Goal: Task Accomplishment & Management: Manage account settings

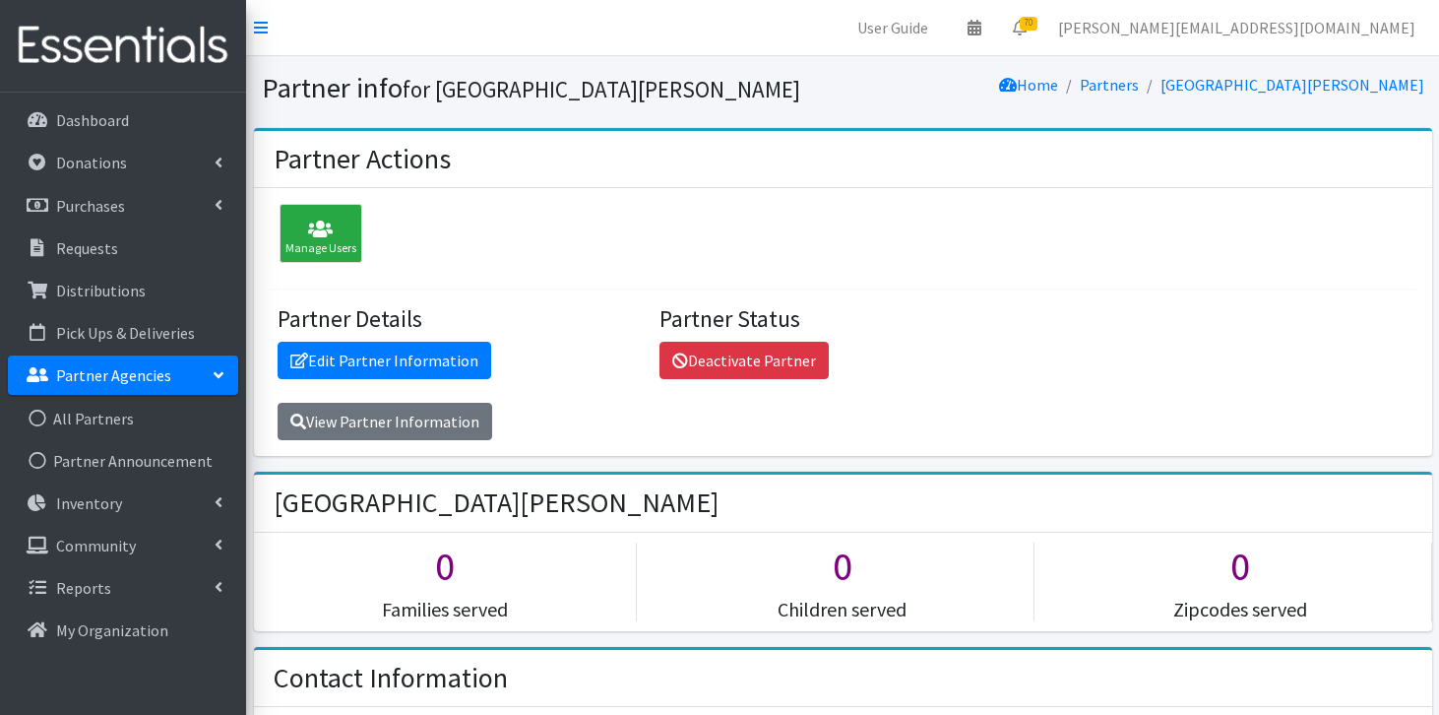
scroll to position [1252, 0]
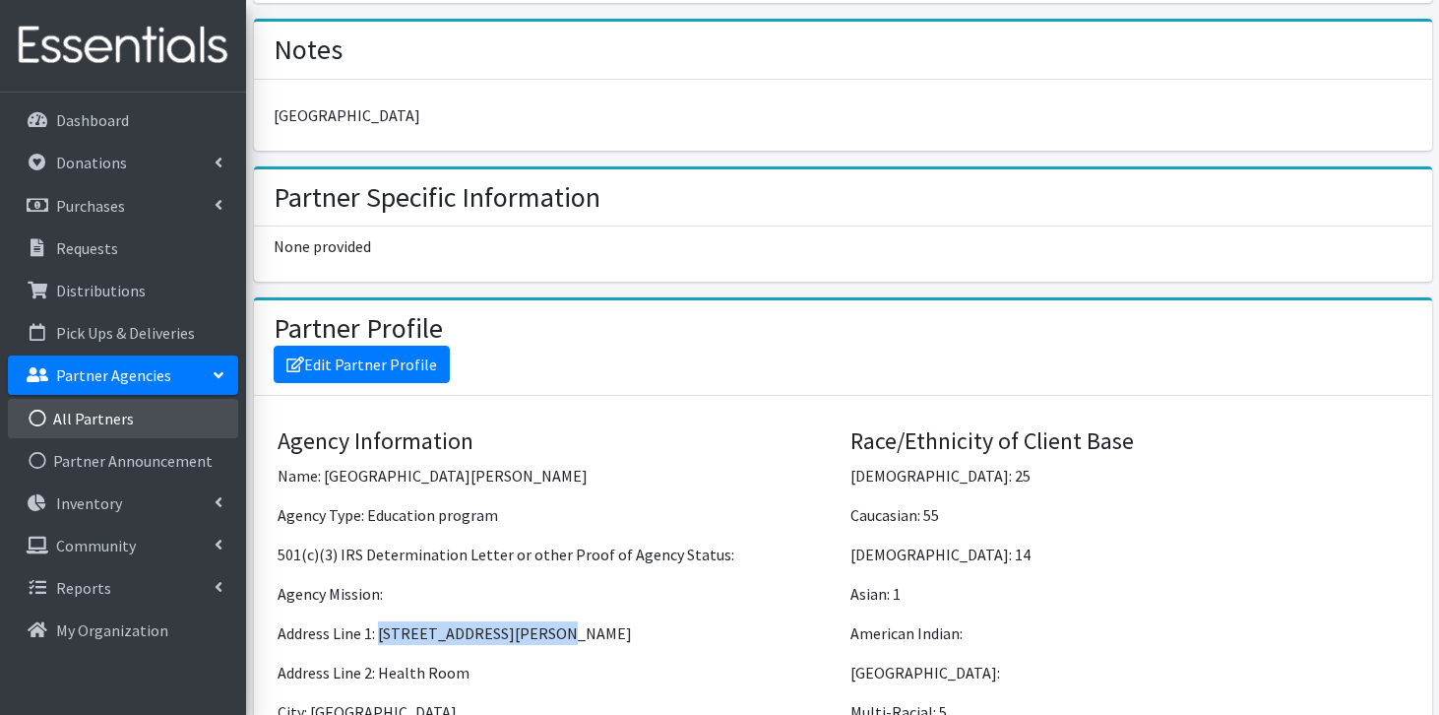
click at [114, 411] on link "All Partners" at bounding box center [123, 418] width 230 height 39
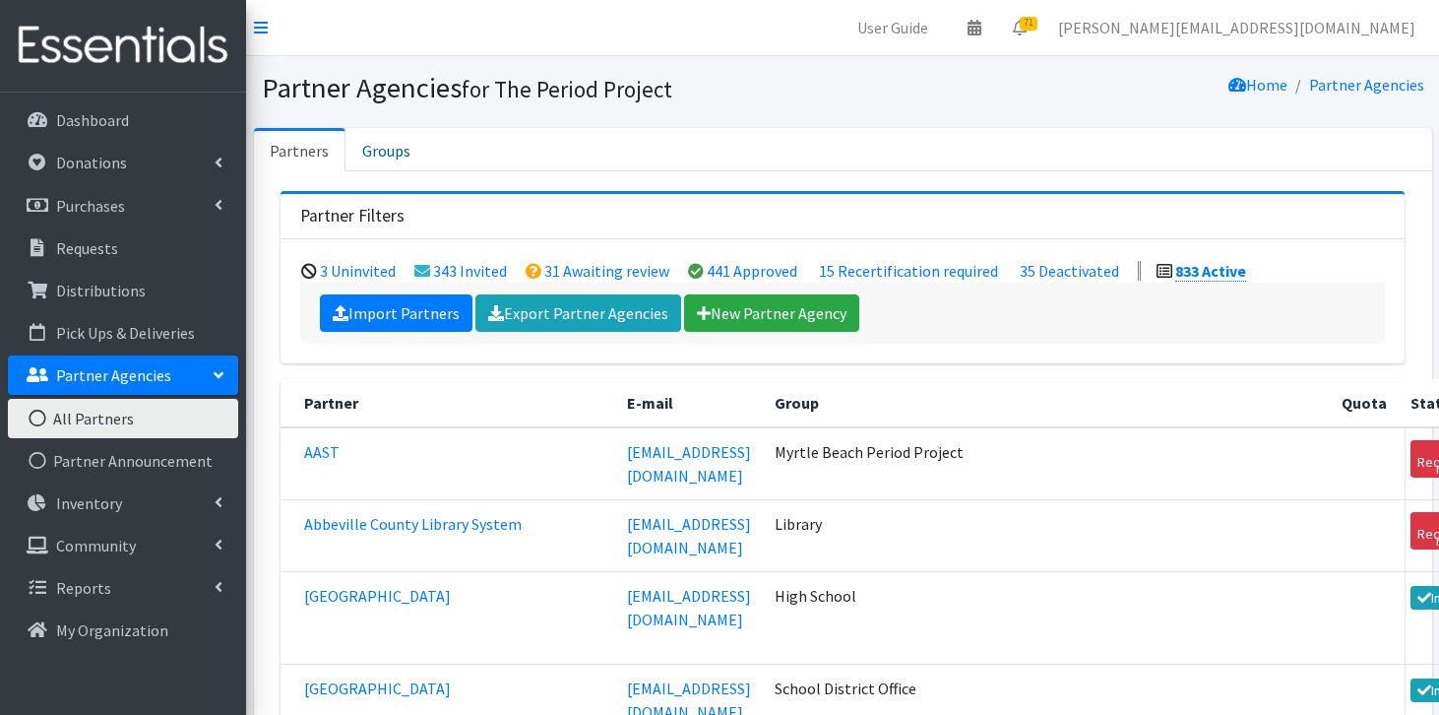
click at [363, 315] on link "Import Partners" at bounding box center [396, 312] width 153 height 37
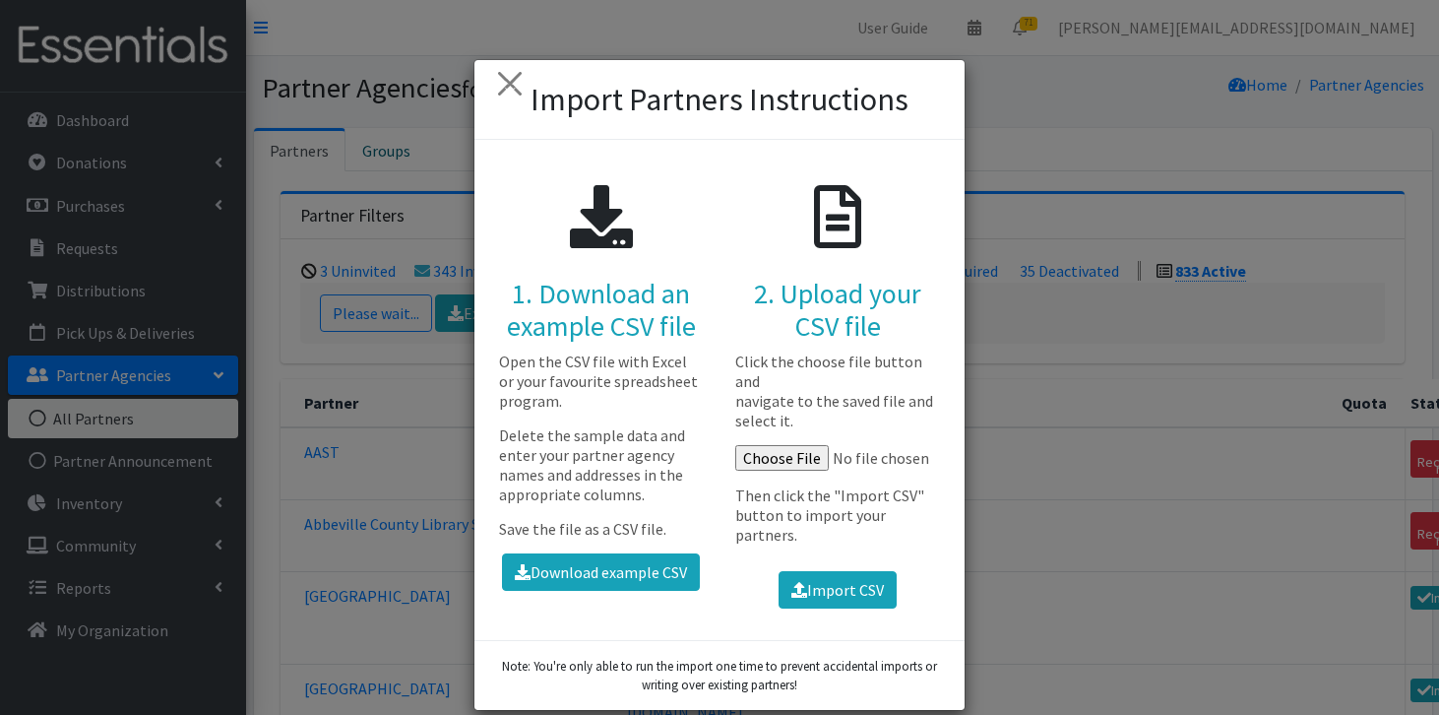
click at [797, 470] on input "file" at bounding box center [838, 458] width 206 height 26
type input "C:\fakepath\Spartanburg Fall 2025 school csv.csv"
click at [821, 586] on button "Import CSV" at bounding box center [838, 589] width 118 height 37
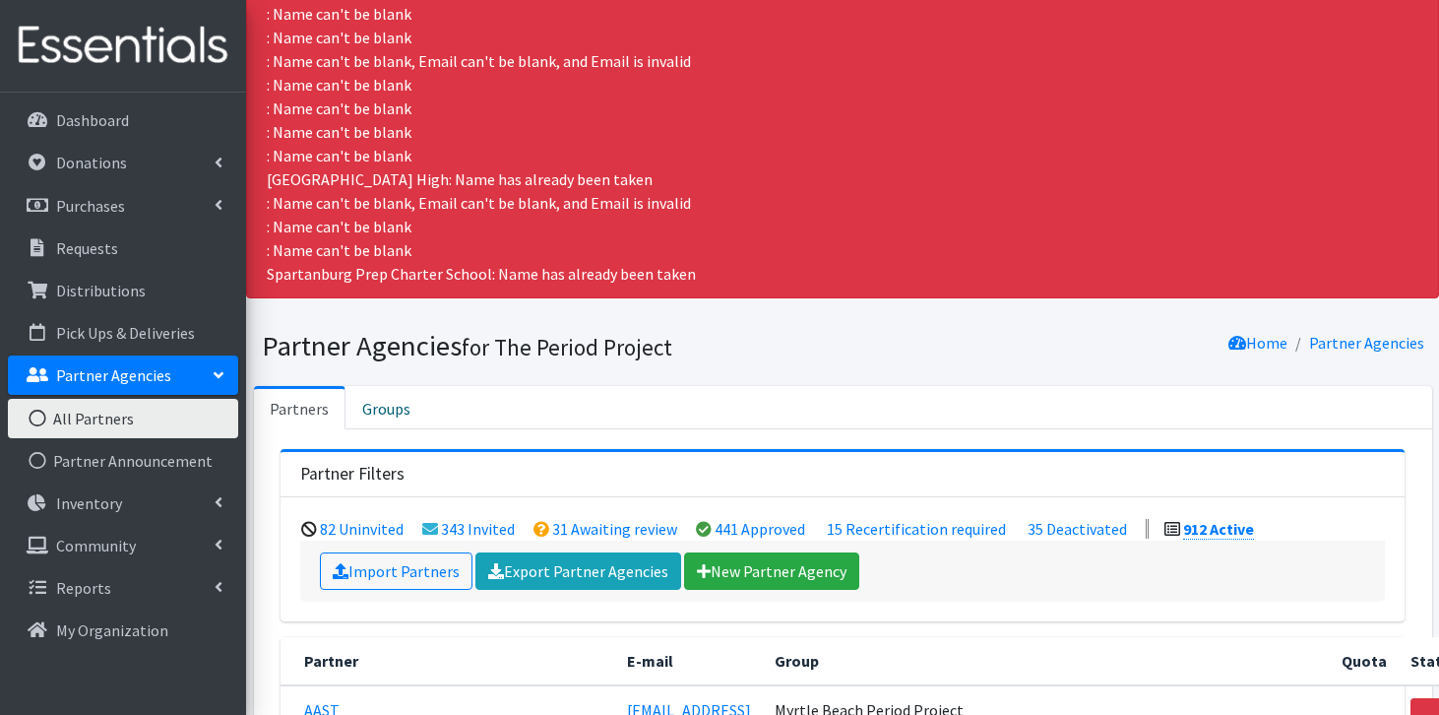
scroll to position [294, 0]
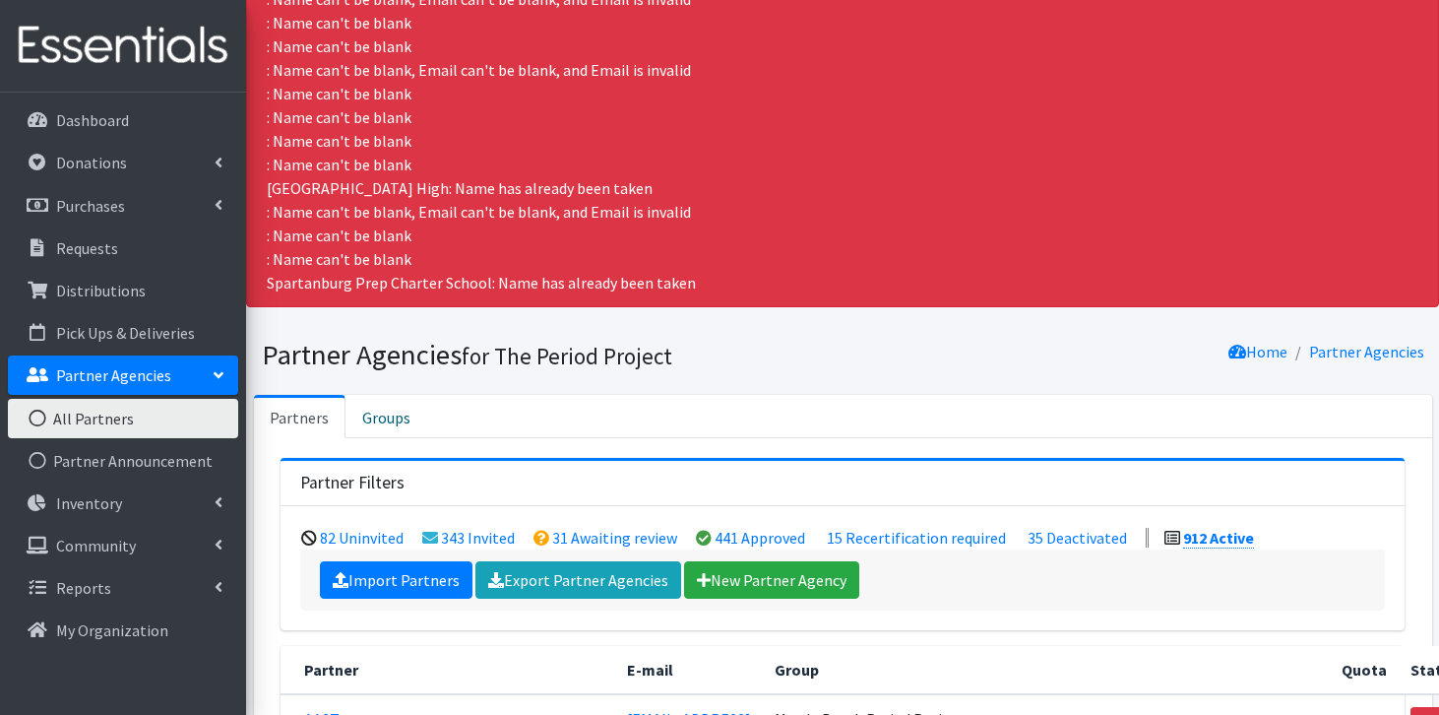
click at [434, 569] on link "Import Partners" at bounding box center [396, 579] width 153 height 37
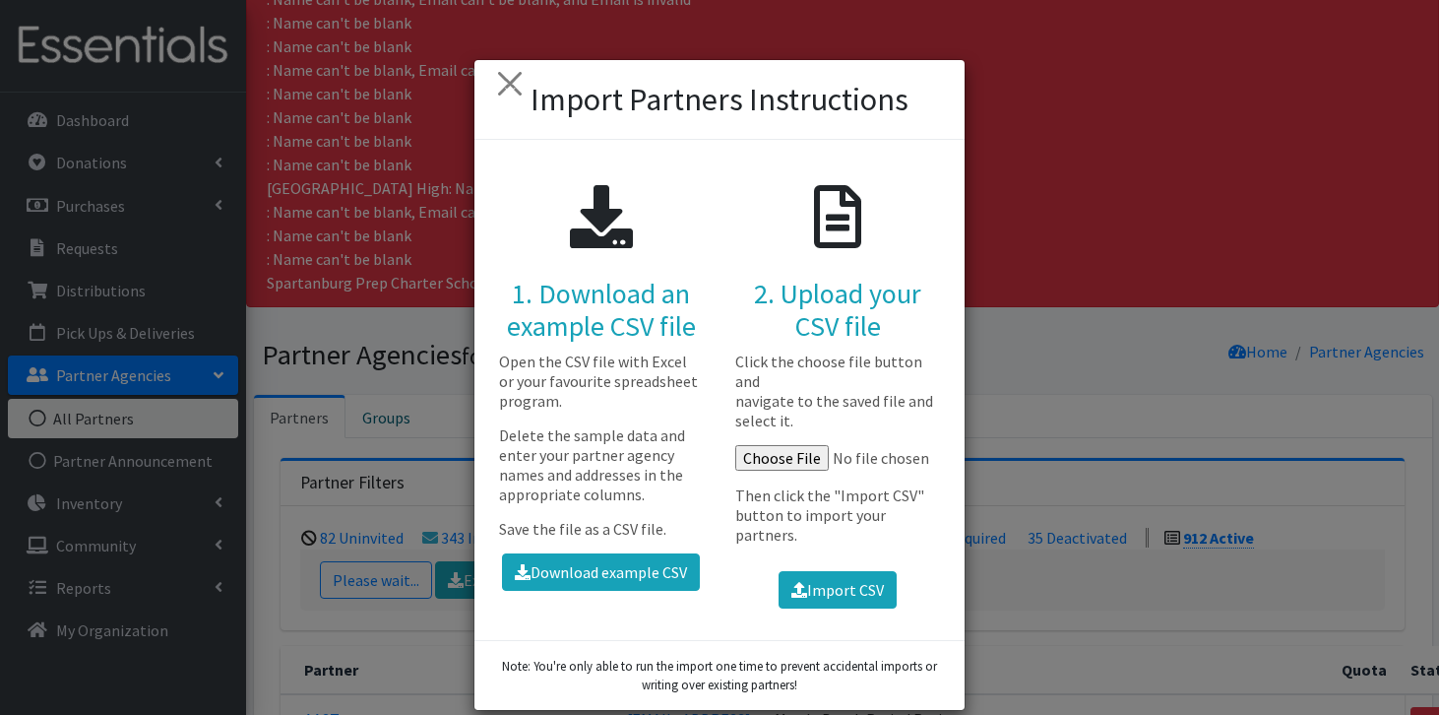
click at [801, 470] on input "file" at bounding box center [838, 458] width 206 height 26
click at [413, 285] on div "× Import Partners Instructions 1. Download an example CSV file Open the CSV fil…" at bounding box center [719, 357] width 1439 height 715
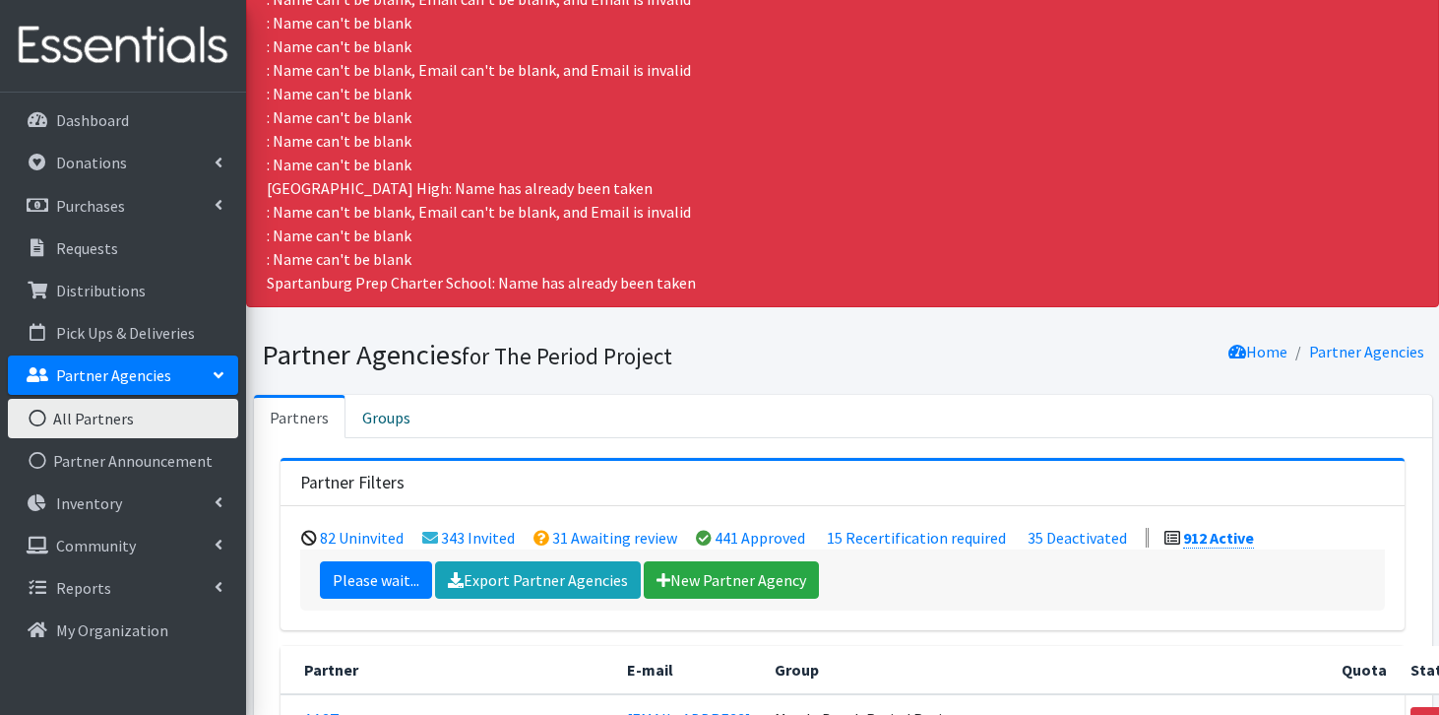
click at [367, 577] on link "Please wait..." at bounding box center [376, 579] width 112 height 37
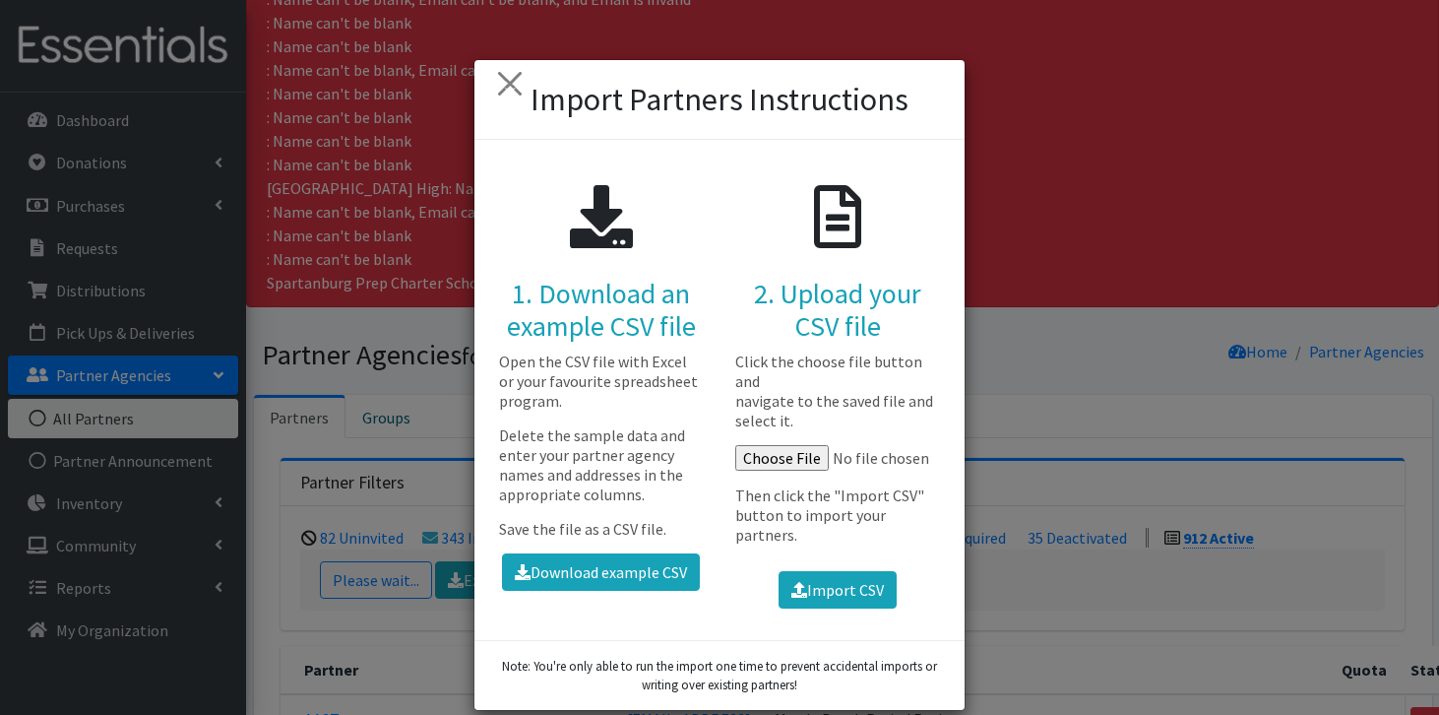
click at [810, 460] on input "file" at bounding box center [838, 458] width 206 height 26
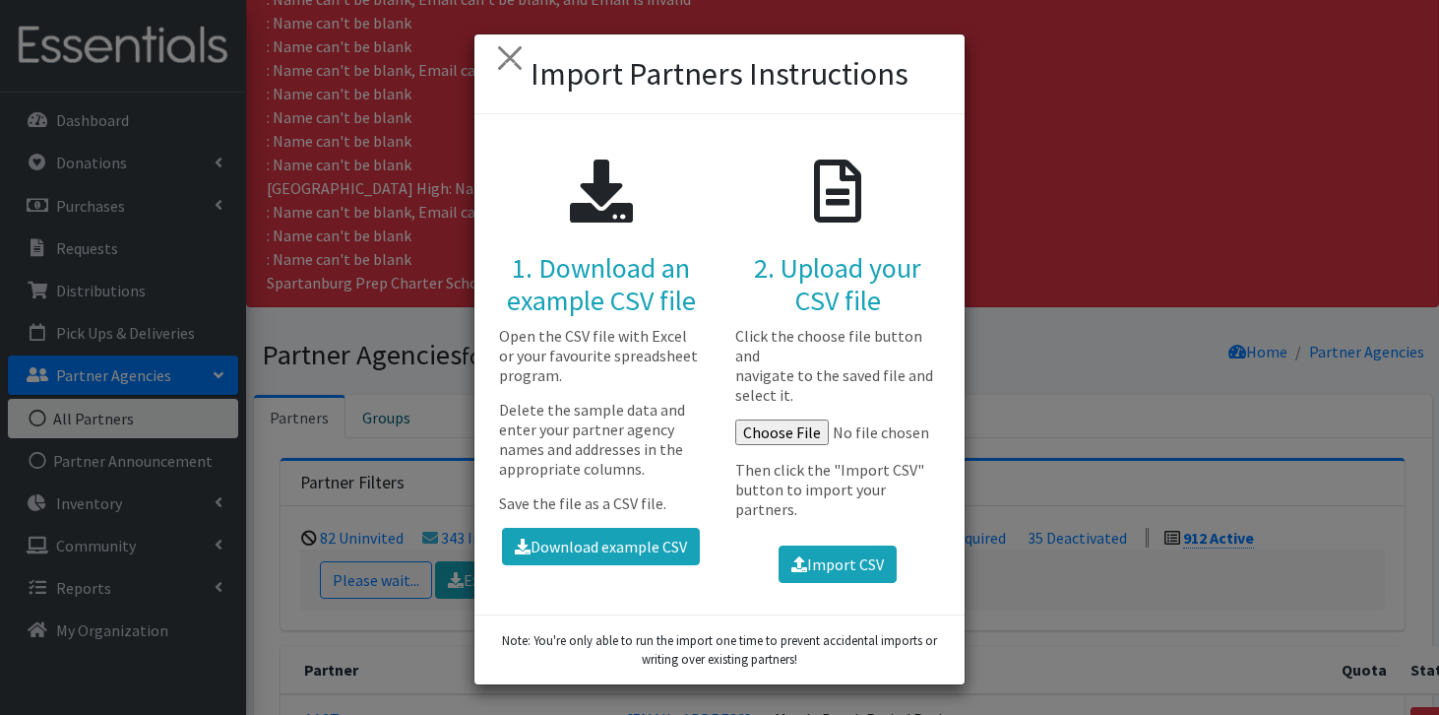
scroll to position [0, 0]
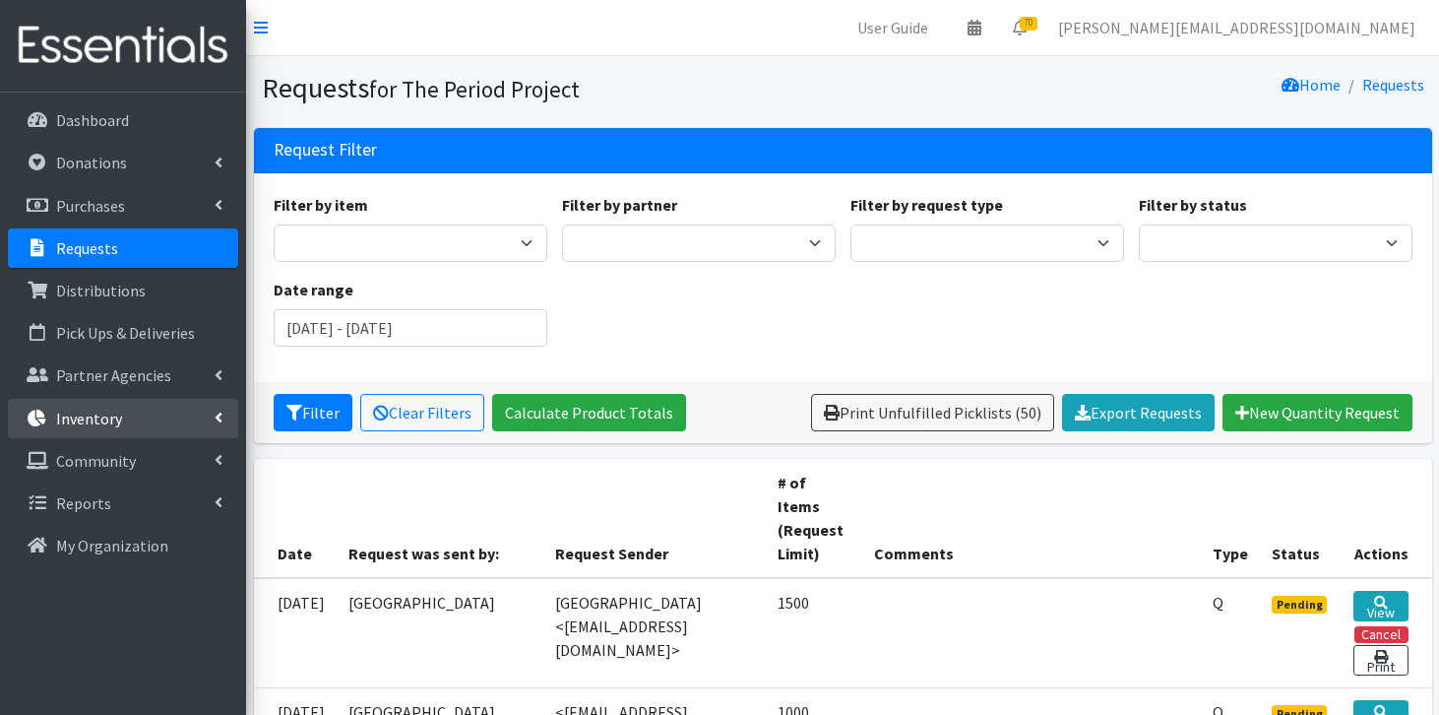
scroll to position [321, 0]
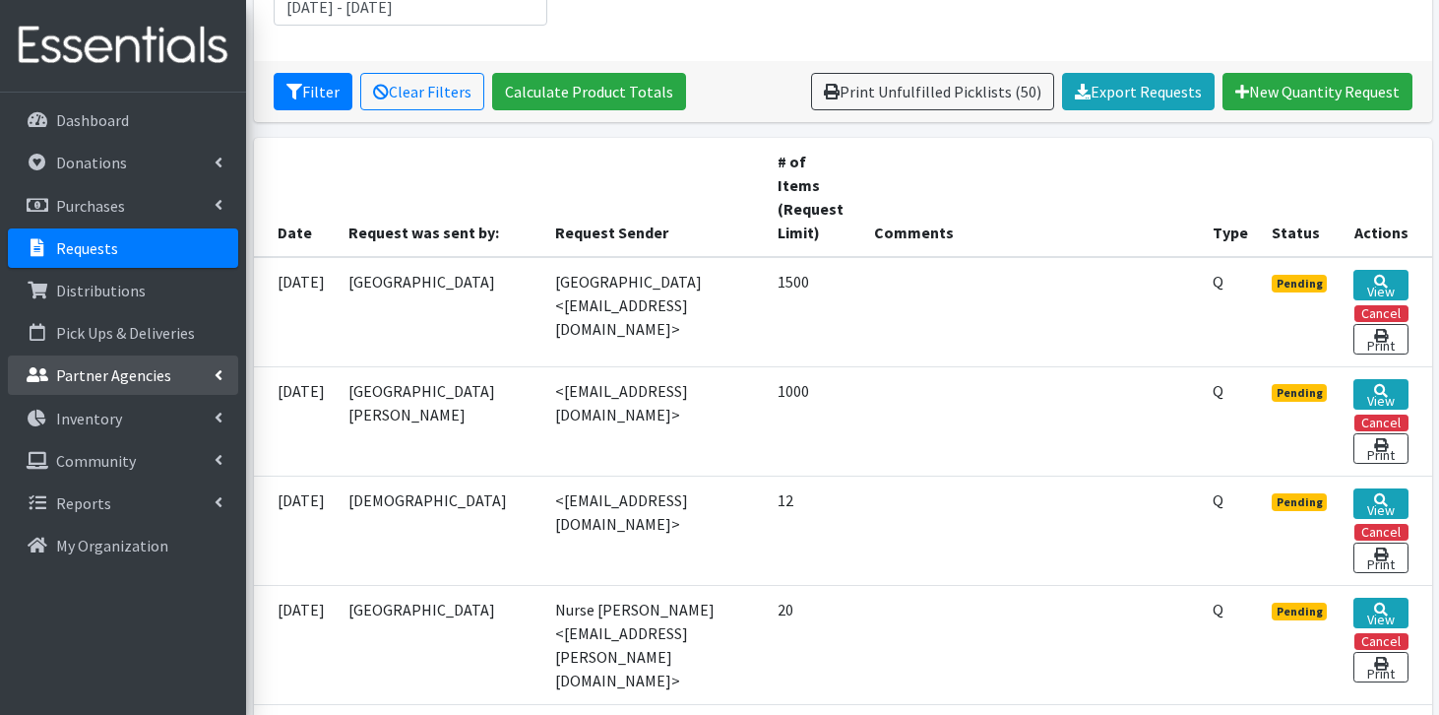
click at [167, 375] on link "Partner Agencies" at bounding box center [123, 374] width 230 height 39
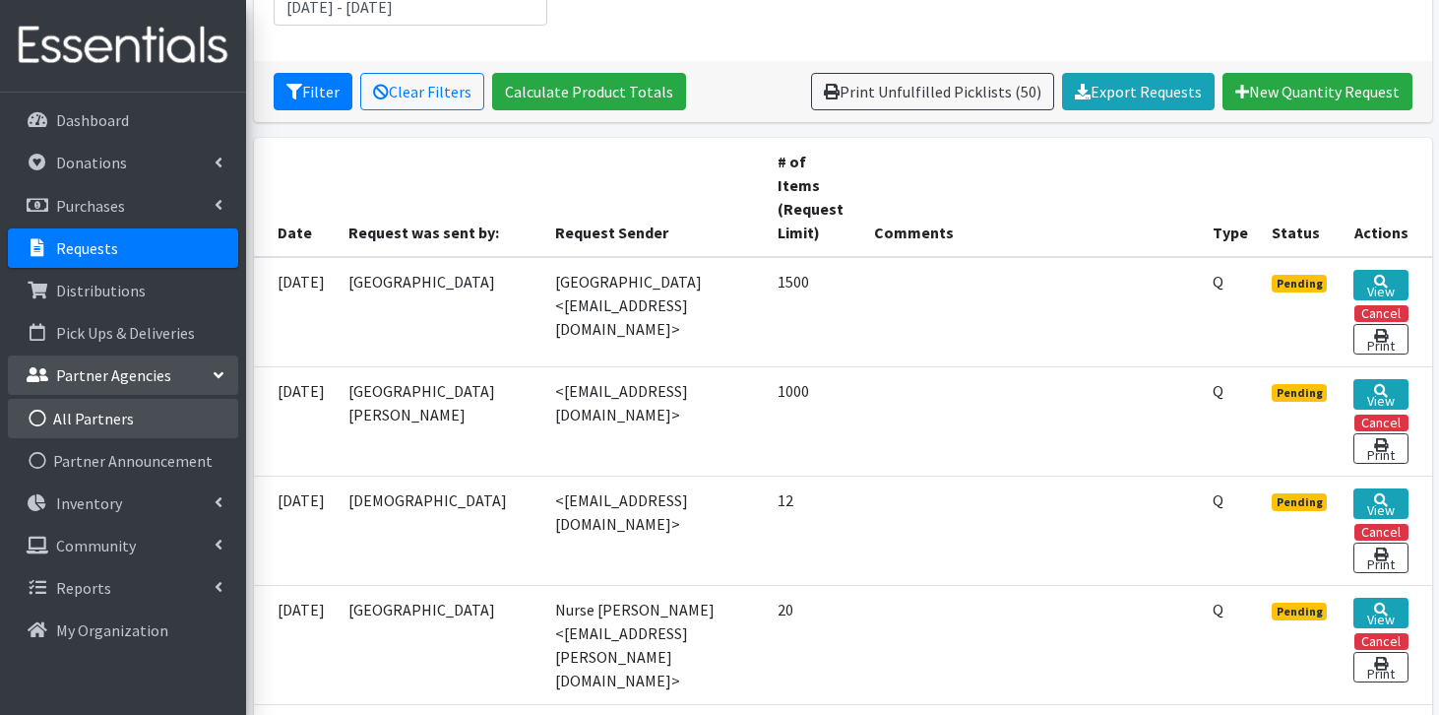
click at [157, 414] on link "All Partners" at bounding box center [123, 418] width 230 height 39
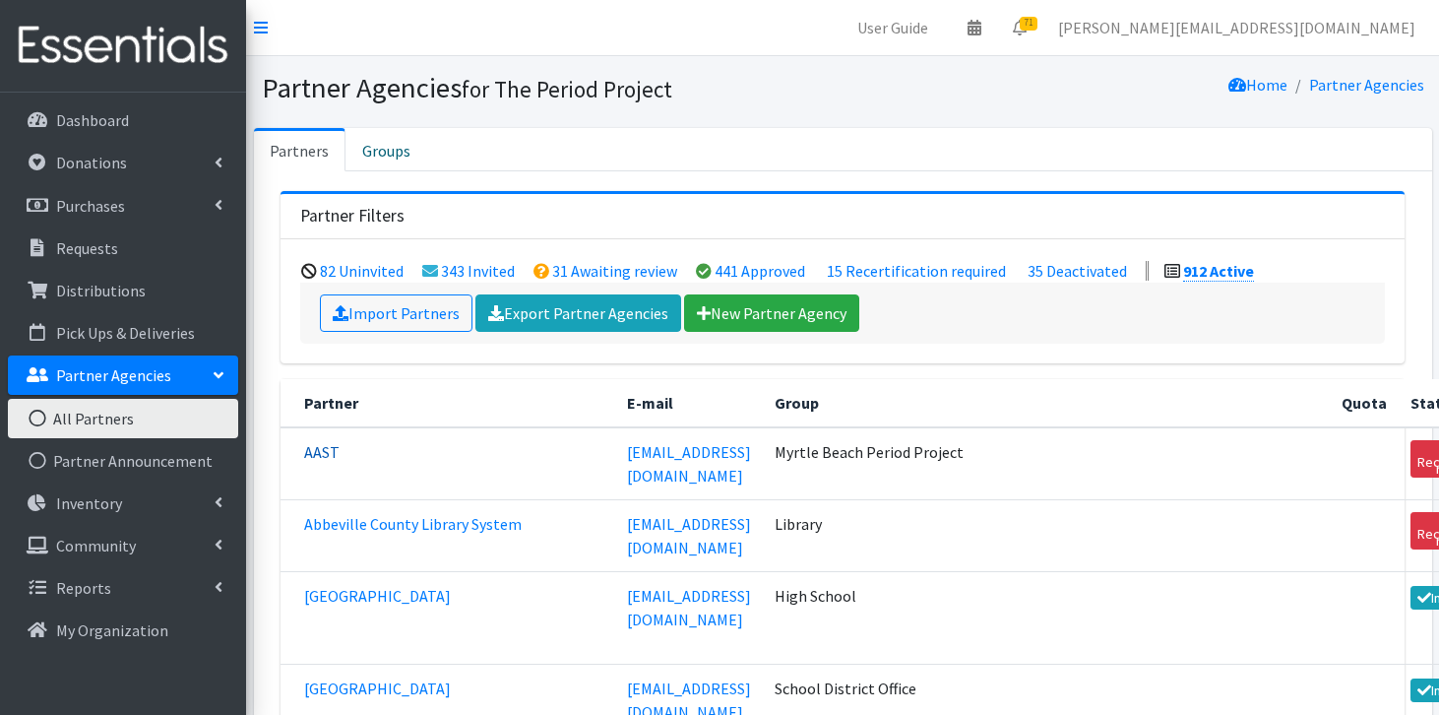
click at [329, 446] on link "AAST" at bounding box center [321, 452] width 35 height 20
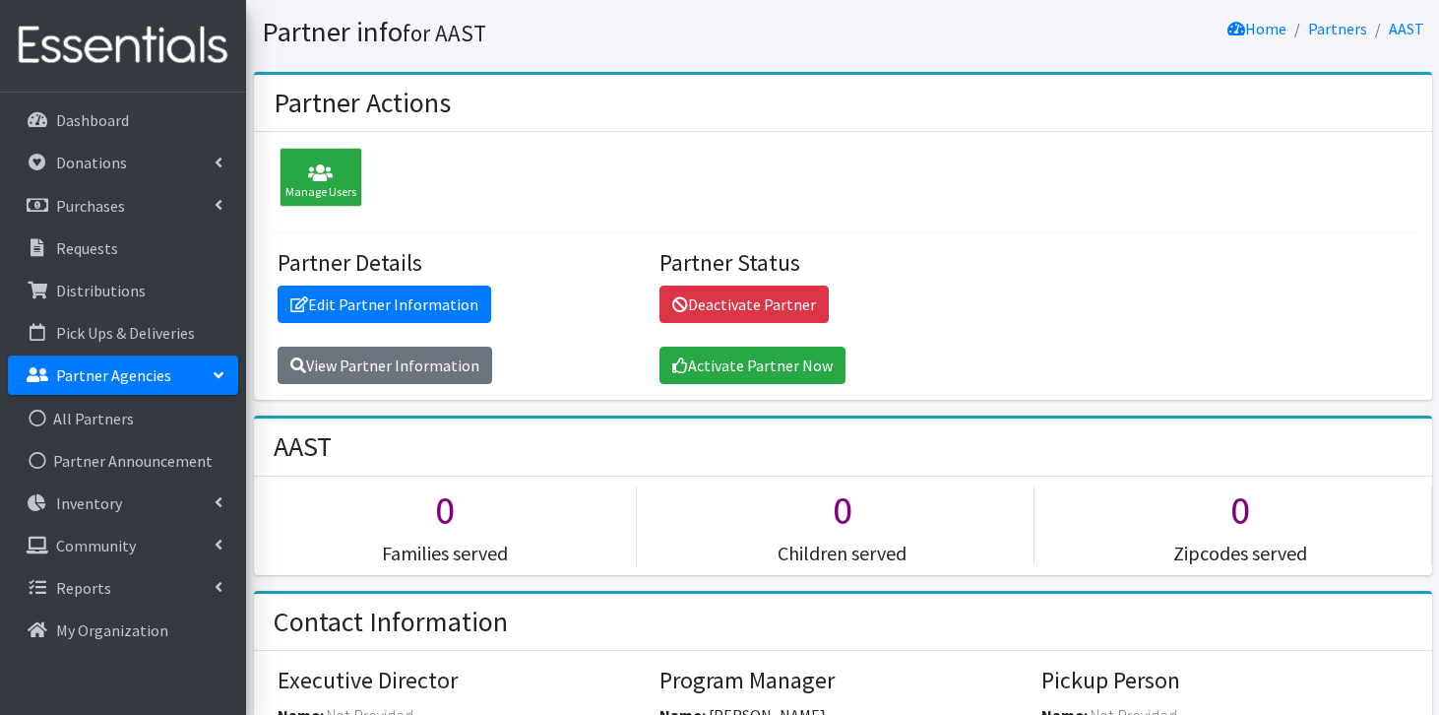
scroll to position [58, 0]
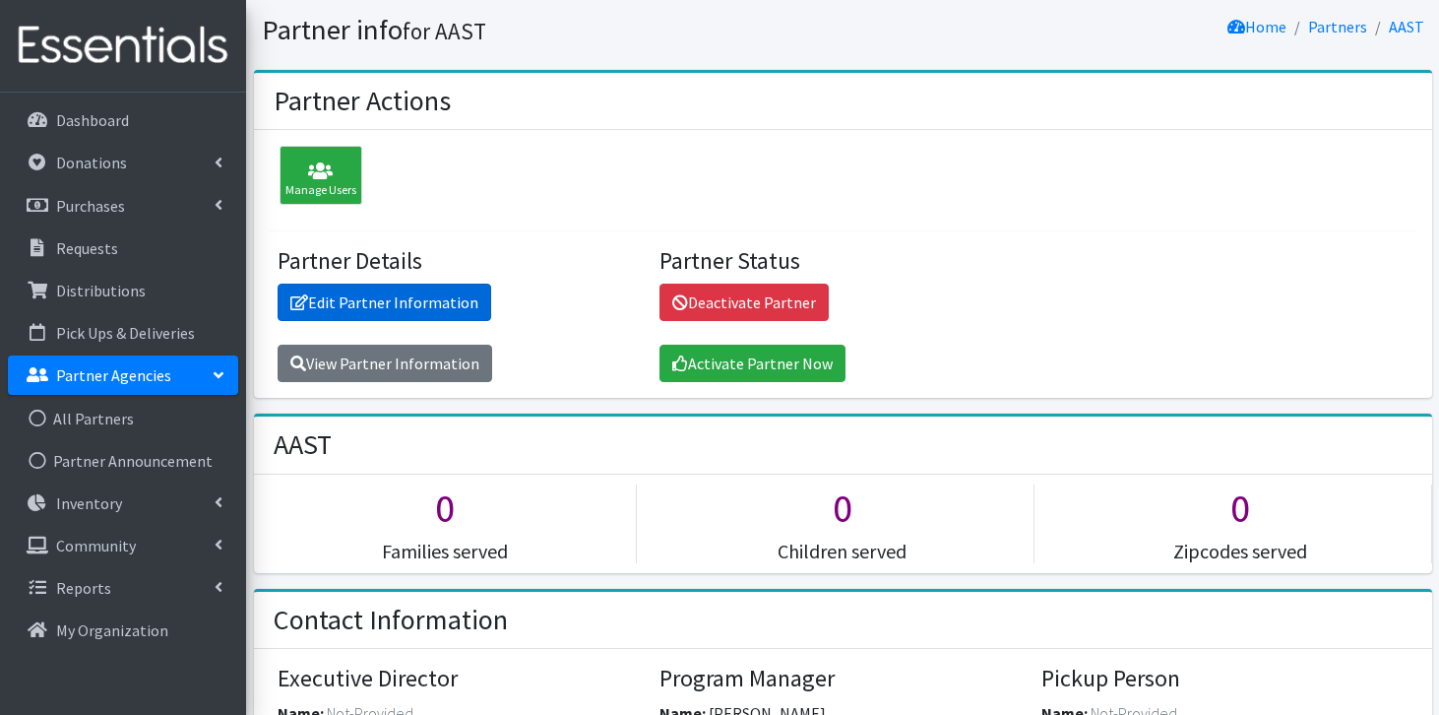
click at [442, 295] on link "Edit Partner Information" at bounding box center [385, 301] width 214 height 37
click at [325, 169] on icon at bounding box center [320, 171] width 71 height 20
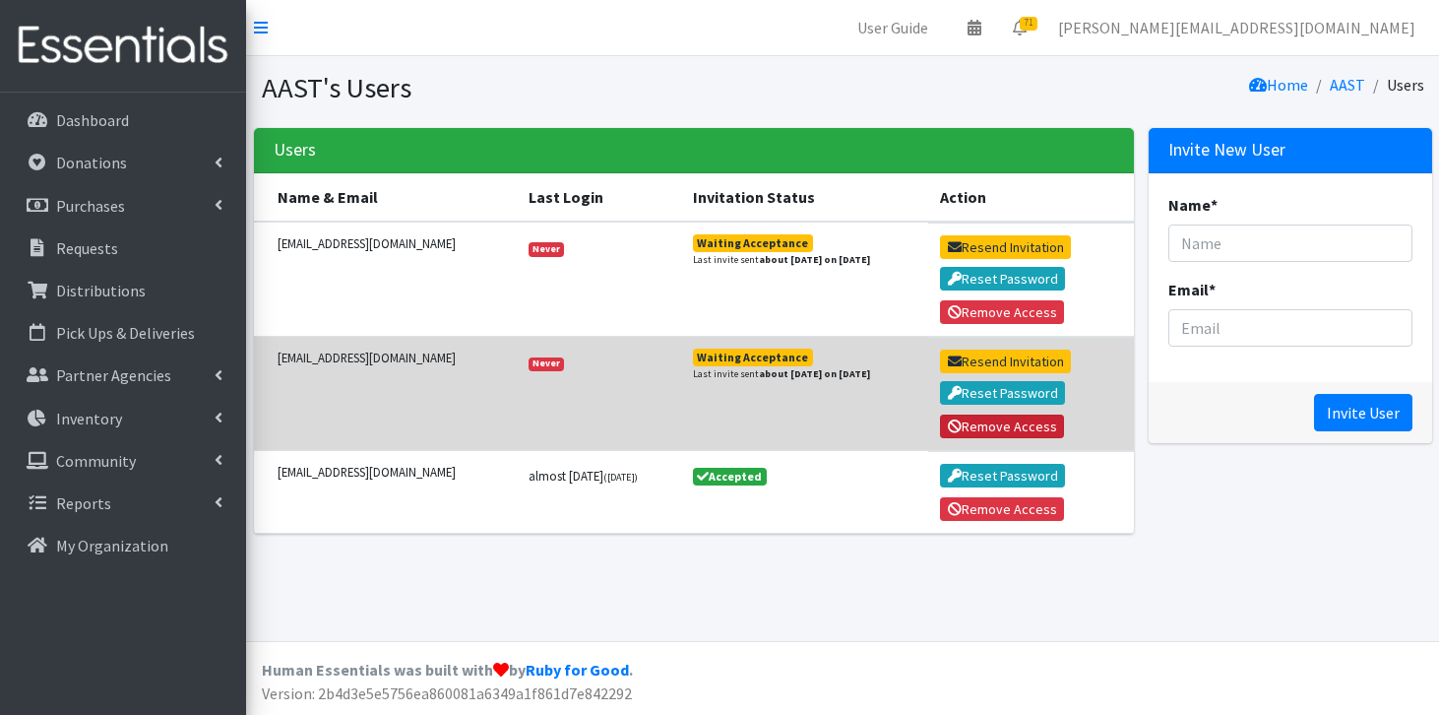
click at [1030, 430] on button "Remove Access" at bounding box center [1002, 426] width 124 height 24
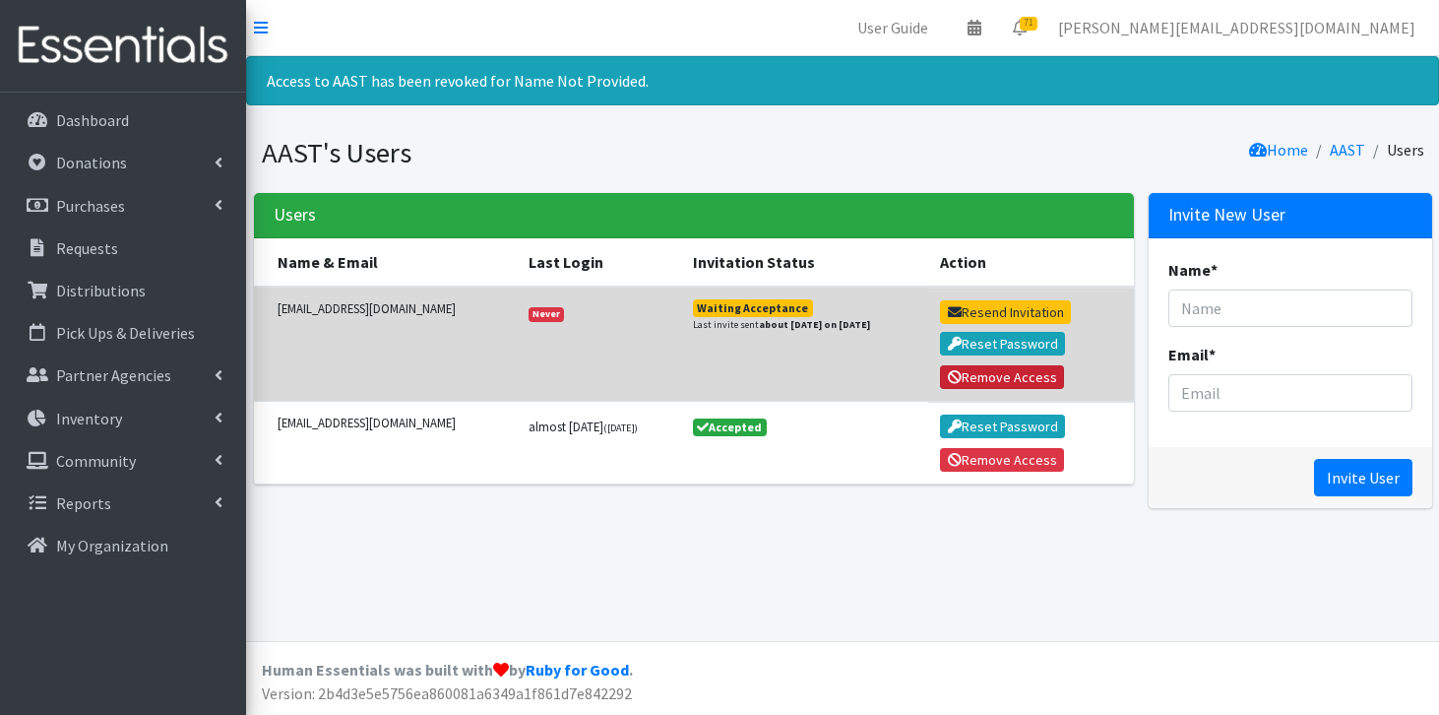
click at [962, 382] on icon "submit" at bounding box center [955, 377] width 14 height 14
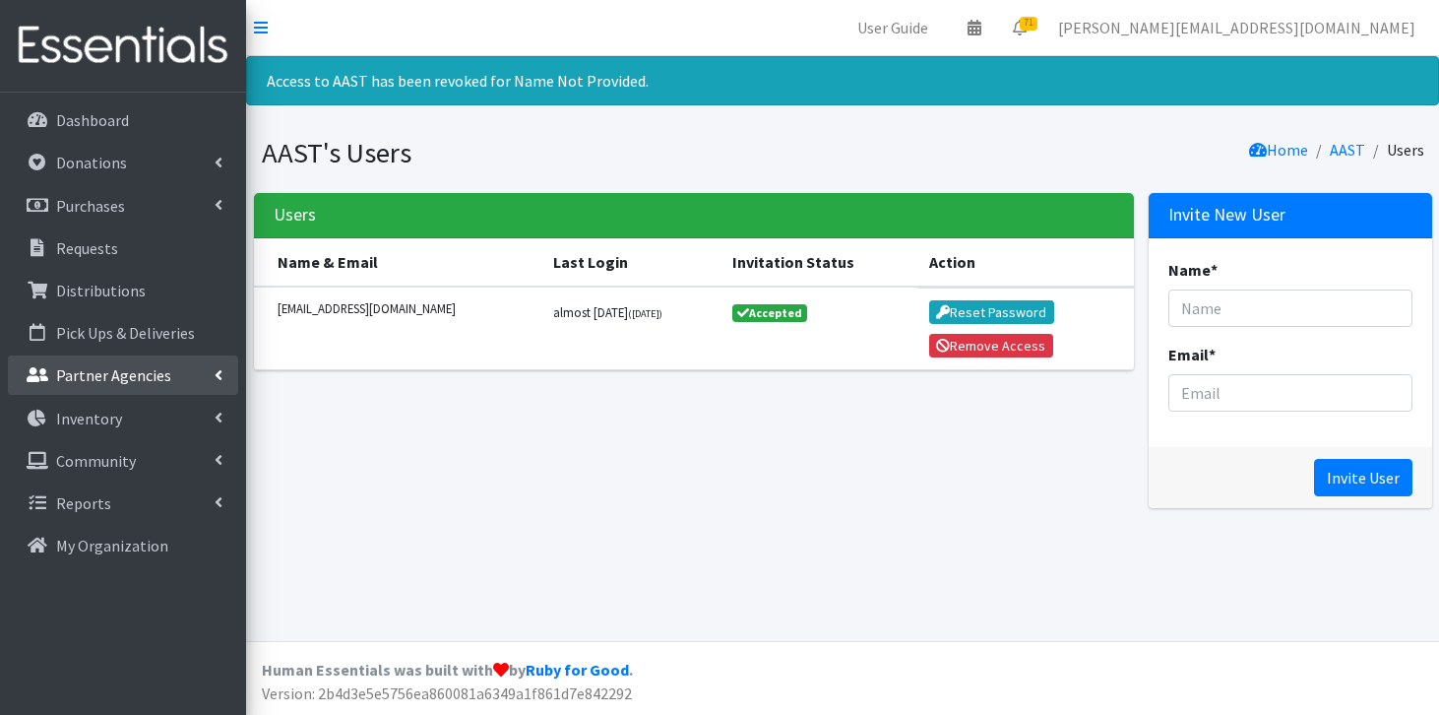
click at [63, 379] on p "Partner Agencies" at bounding box center [113, 375] width 115 height 20
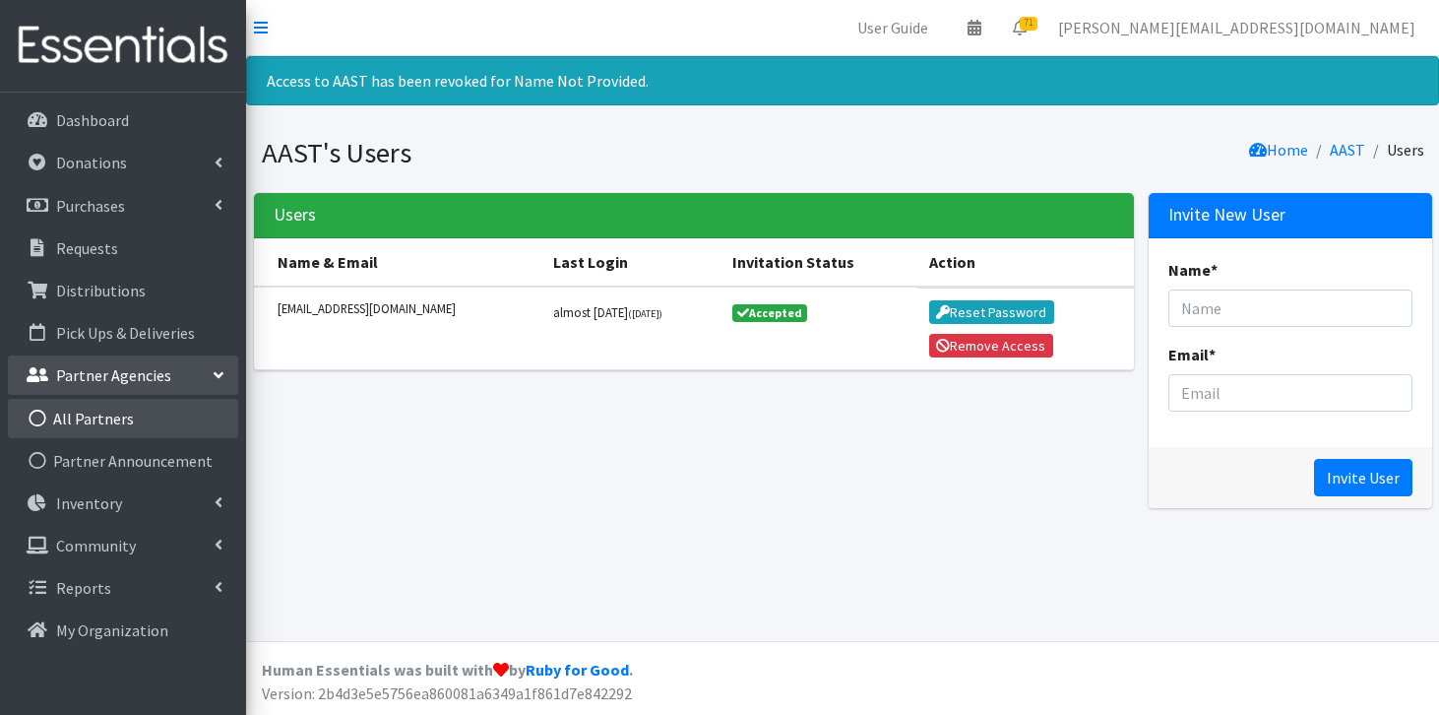
click at [69, 427] on link "All Partners" at bounding box center [123, 418] width 230 height 39
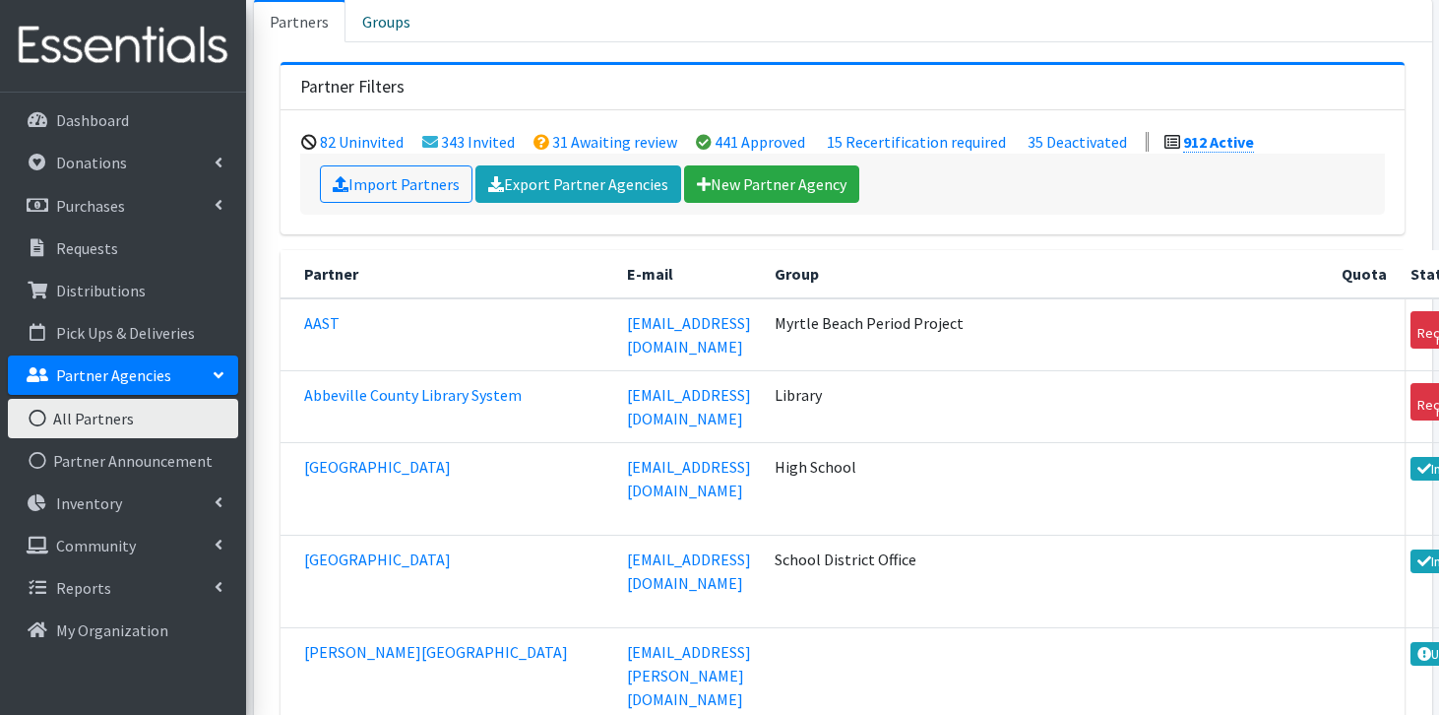
scroll to position [134, 0]
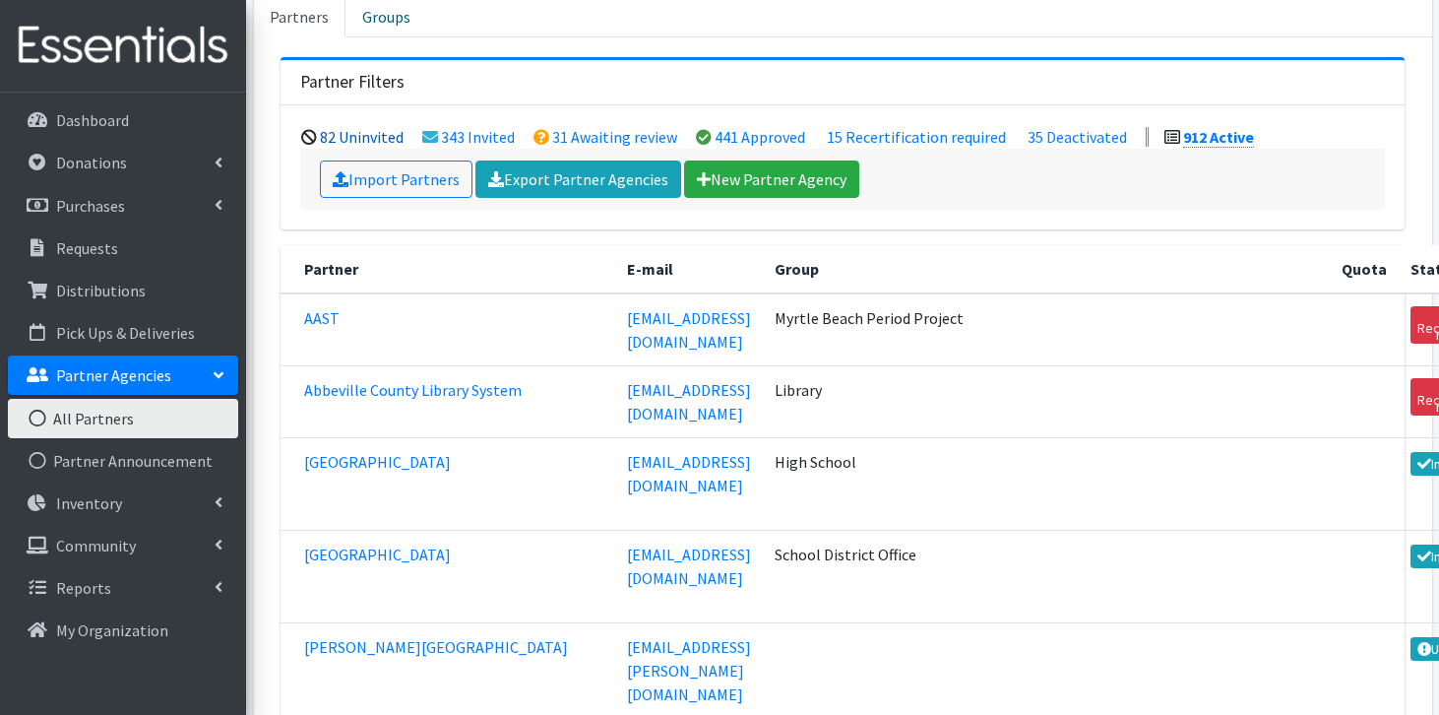
click at [397, 135] on link "82 Uninvited" at bounding box center [362, 137] width 84 height 20
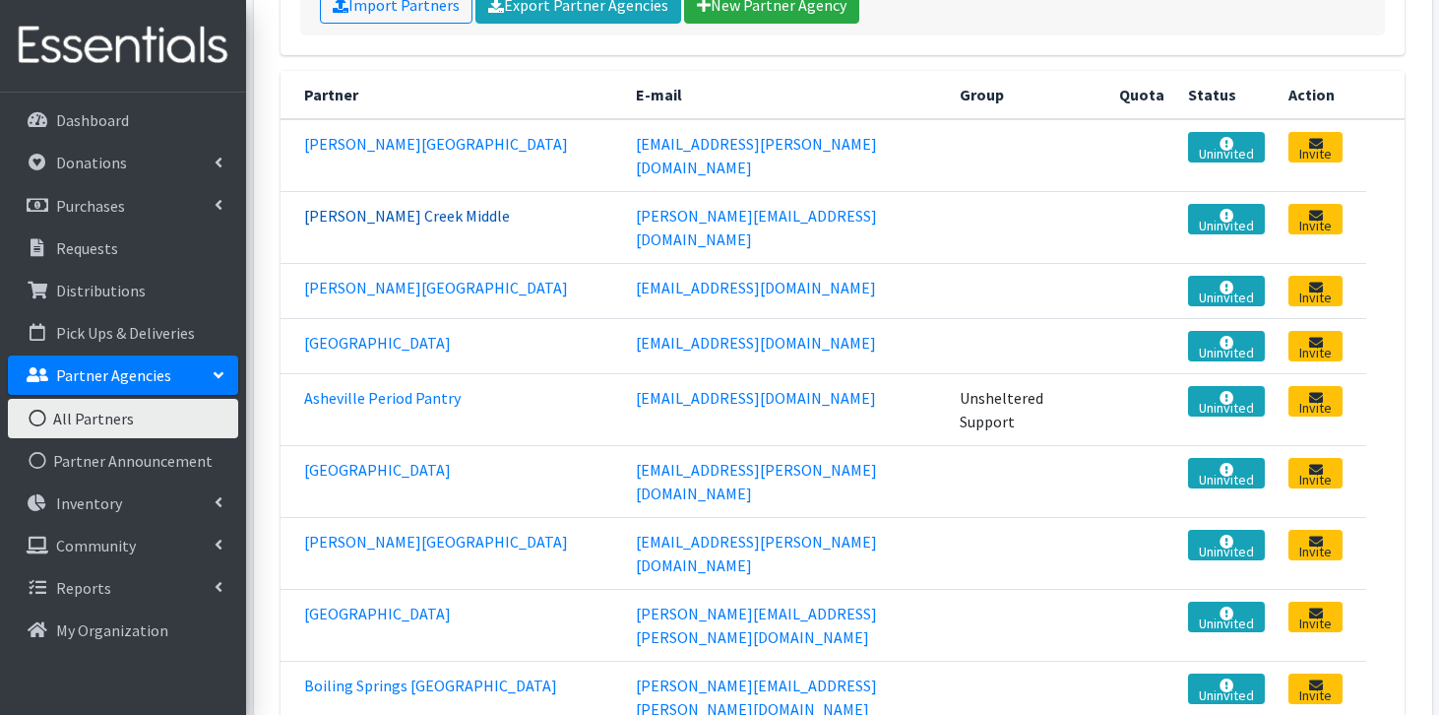
scroll to position [309, 0]
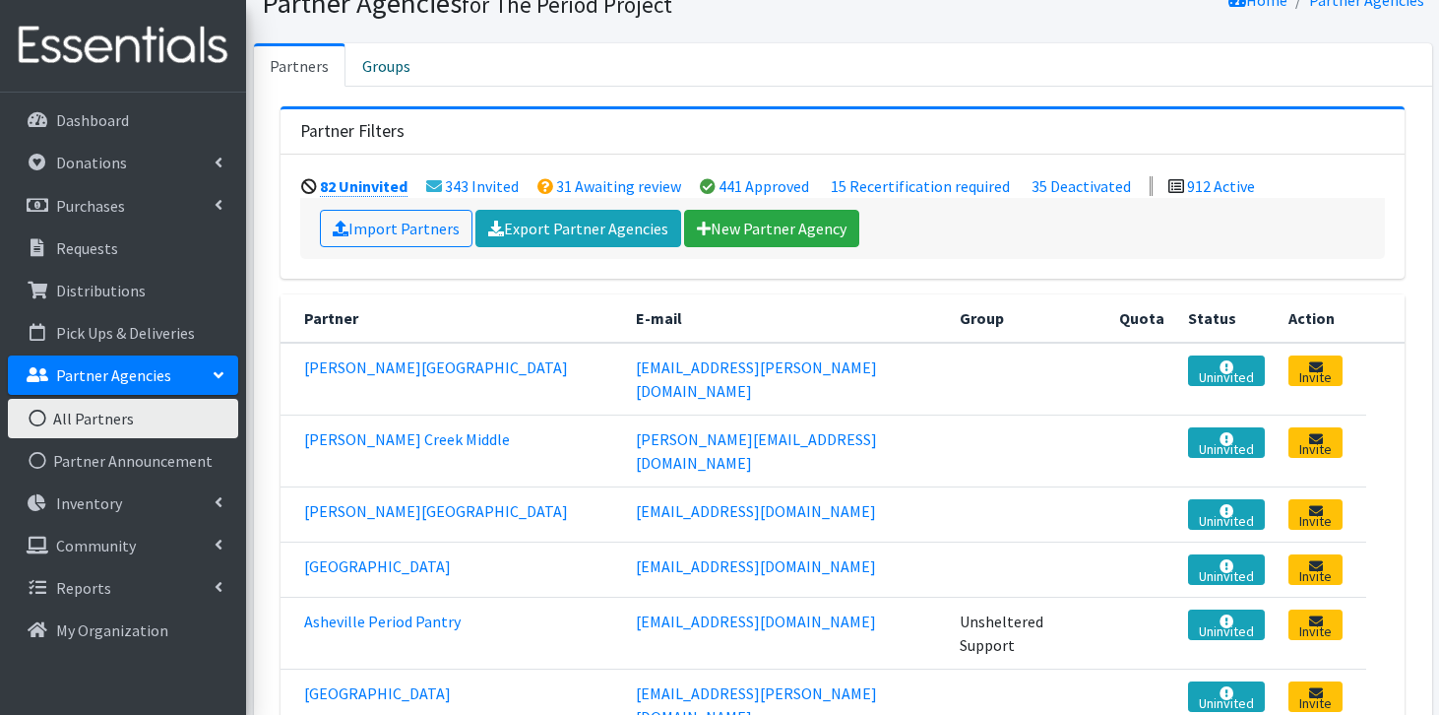
scroll to position [105, 0]
